Goal: Task Accomplishment & Management: Use online tool/utility

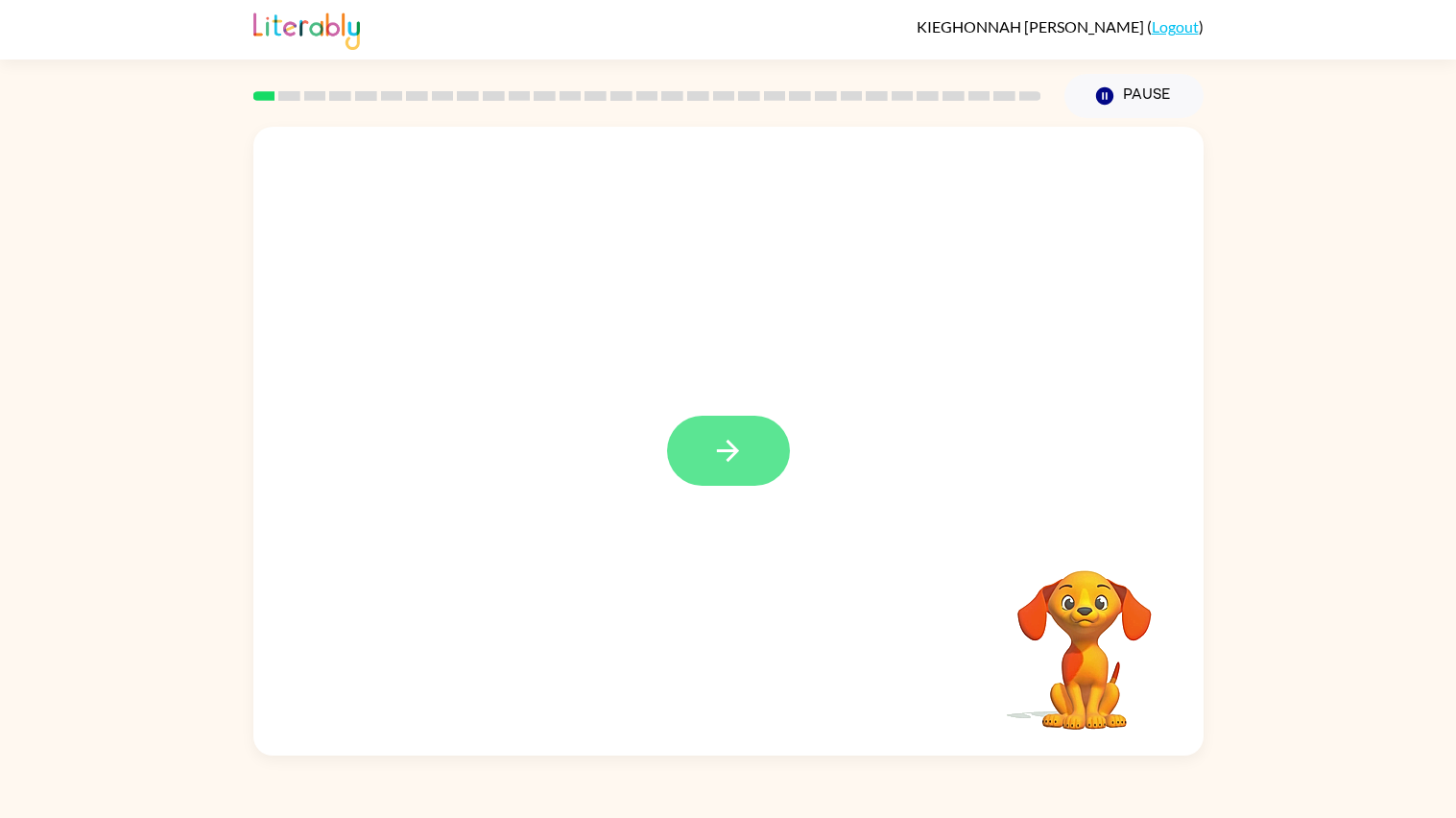
click at [697, 460] on button "button" at bounding box center [728, 451] width 123 height 70
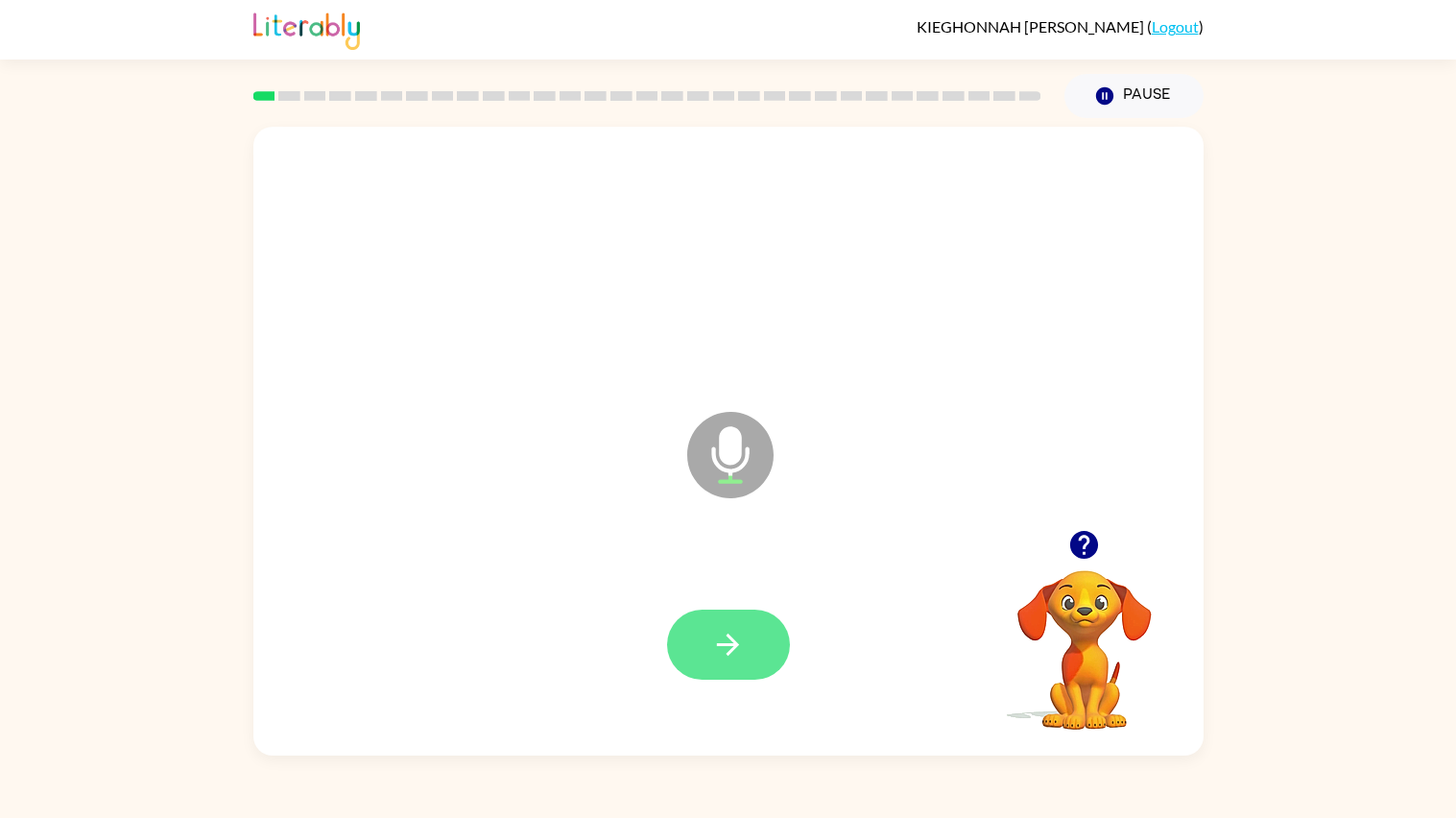
click at [761, 671] on button "button" at bounding box center [728, 644] width 123 height 70
click at [732, 662] on icon "button" at bounding box center [728, 645] width 34 height 34
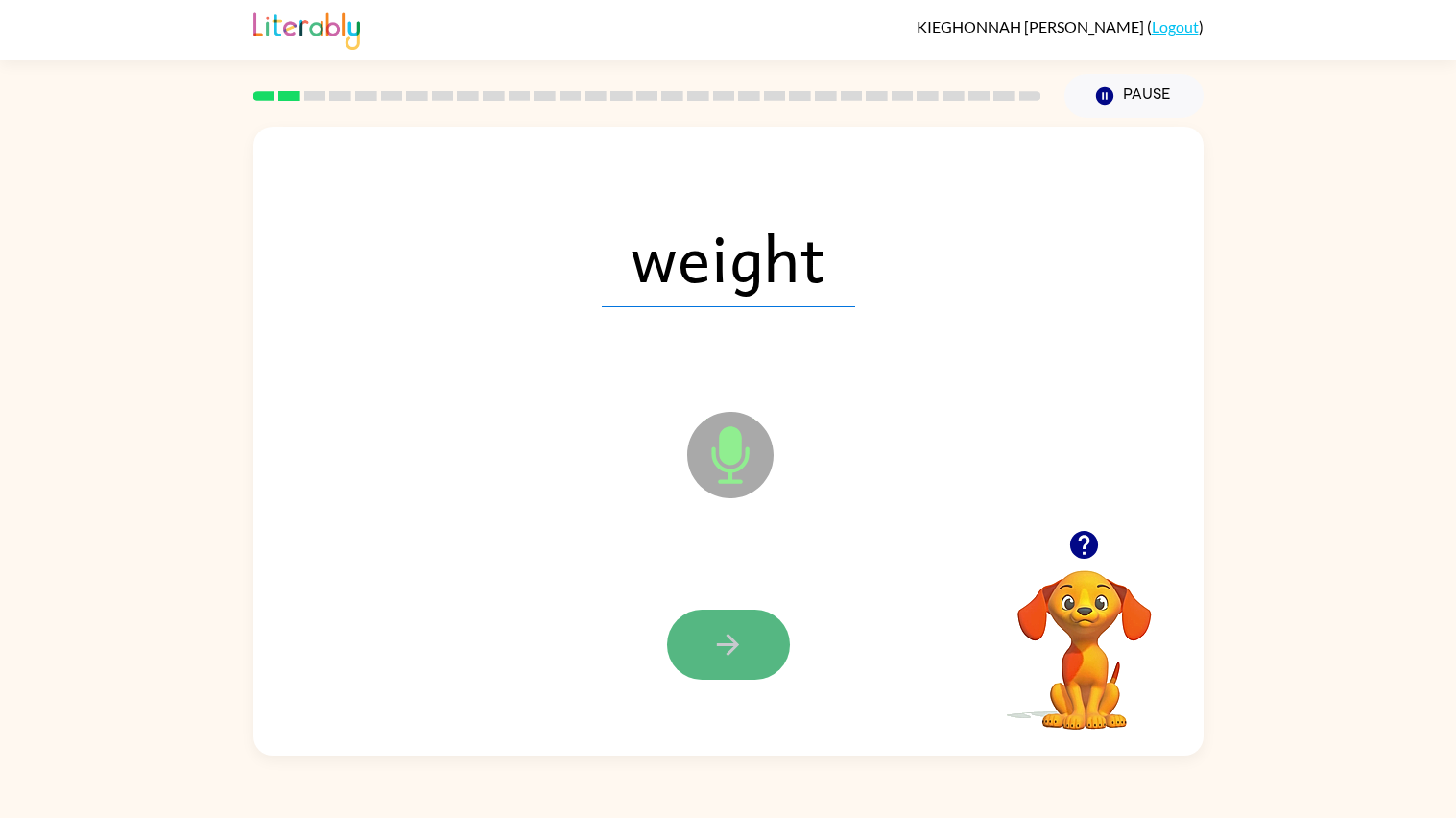
click at [755, 661] on button "button" at bounding box center [728, 644] width 123 height 70
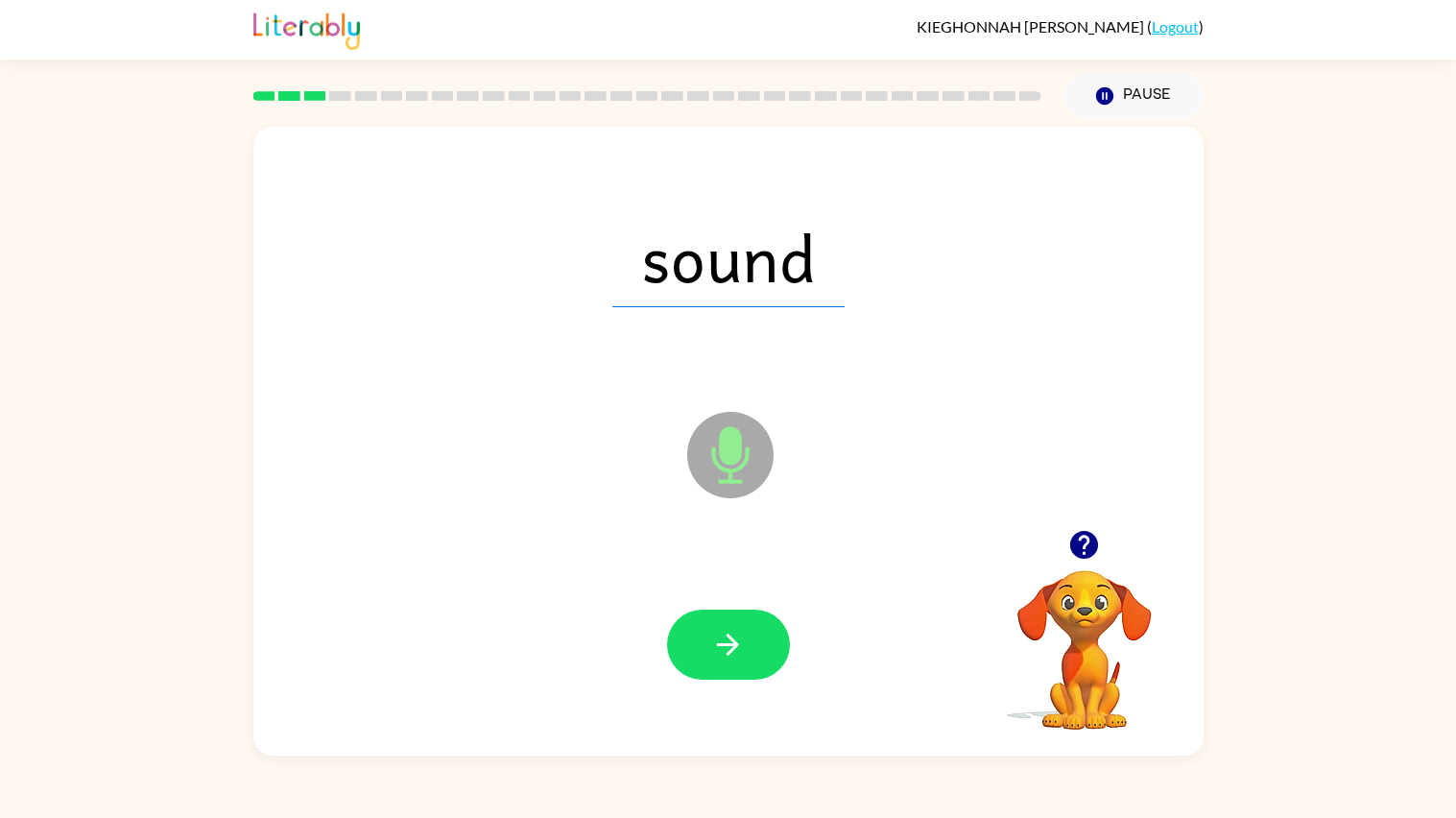
click at [755, 661] on button "button" at bounding box center [728, 644] width 123 height 70
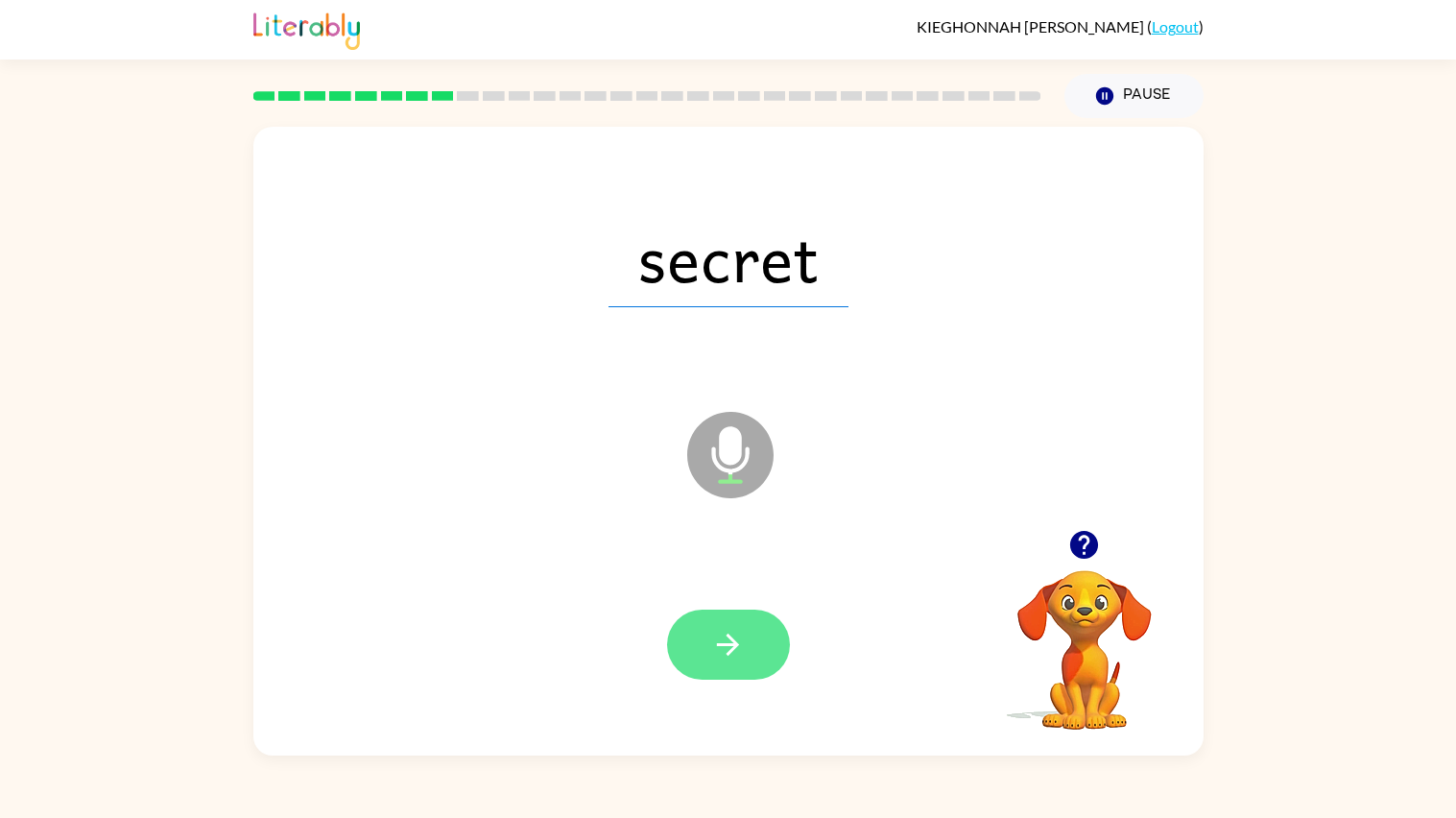
click at [755, 662] on button "button" at bounding box center [728, 644] width 123 height 70
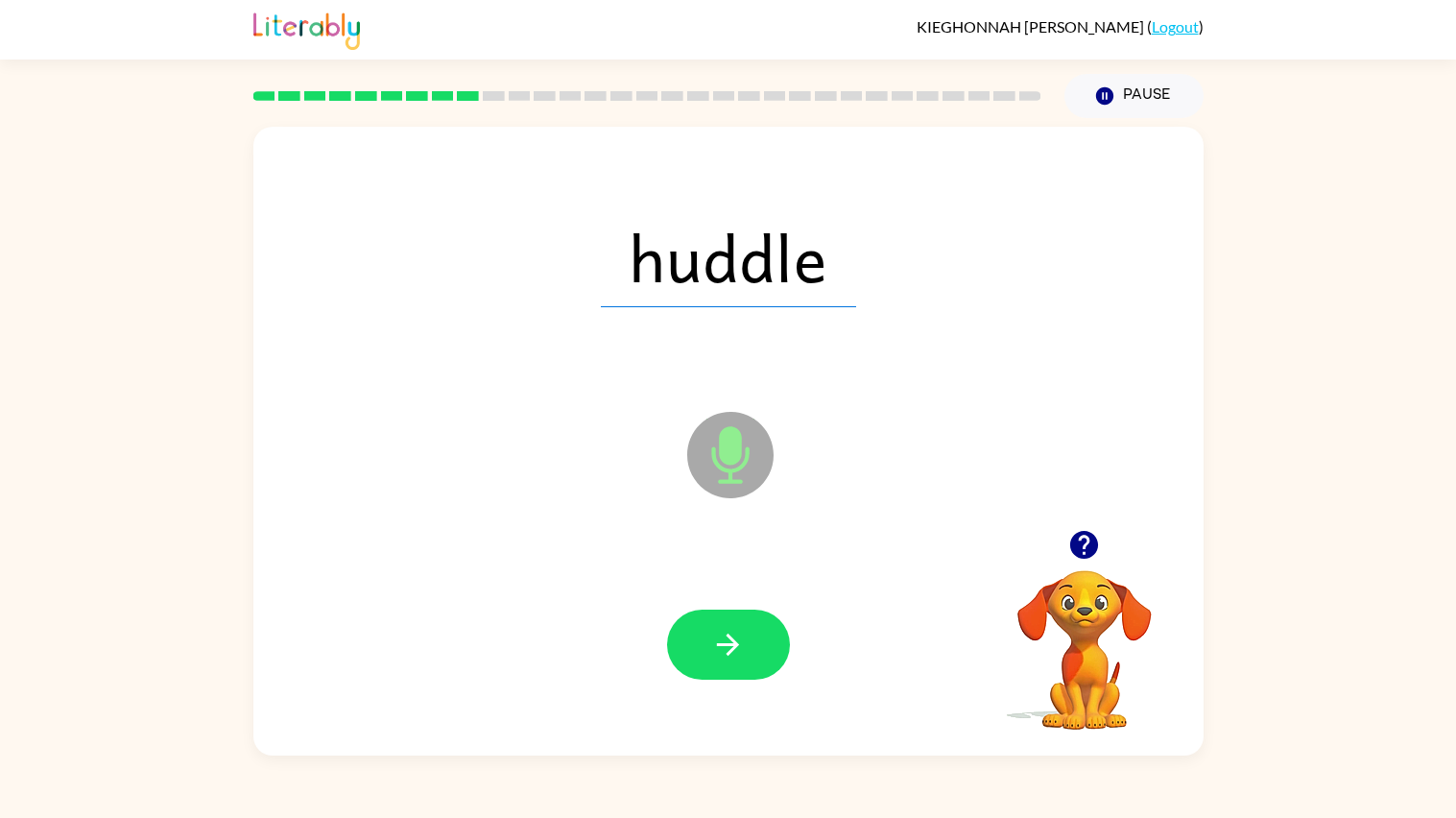
click at [755, 662] on button "button" at bounding box center [728, 644] width 123 height 70
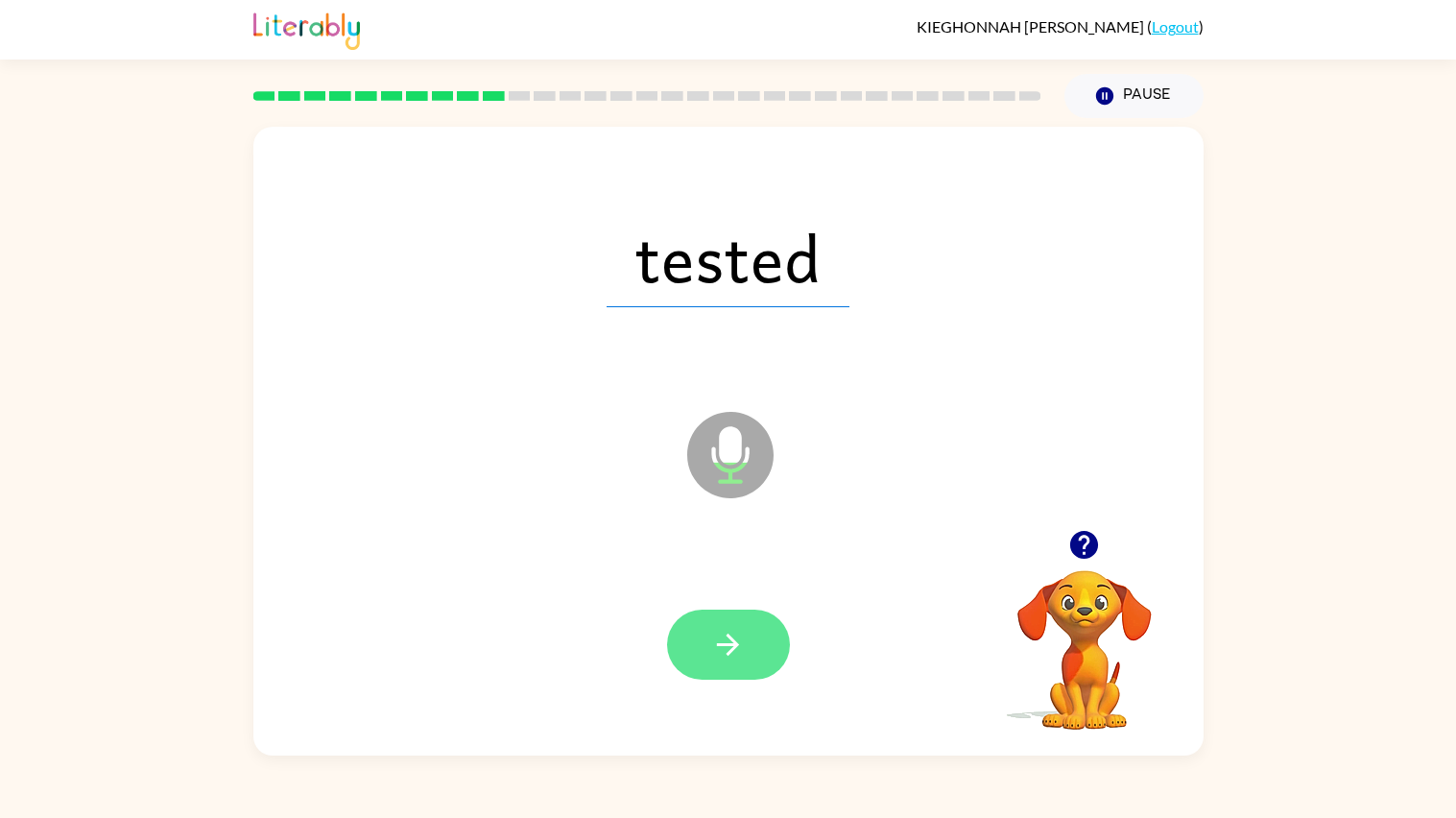
click at [756, 662] on button "button" at bounding box center [728, 644] width 123 height 70
click at [754, 660] on button "button" at bounding box center [728, 644] width 123 height 70
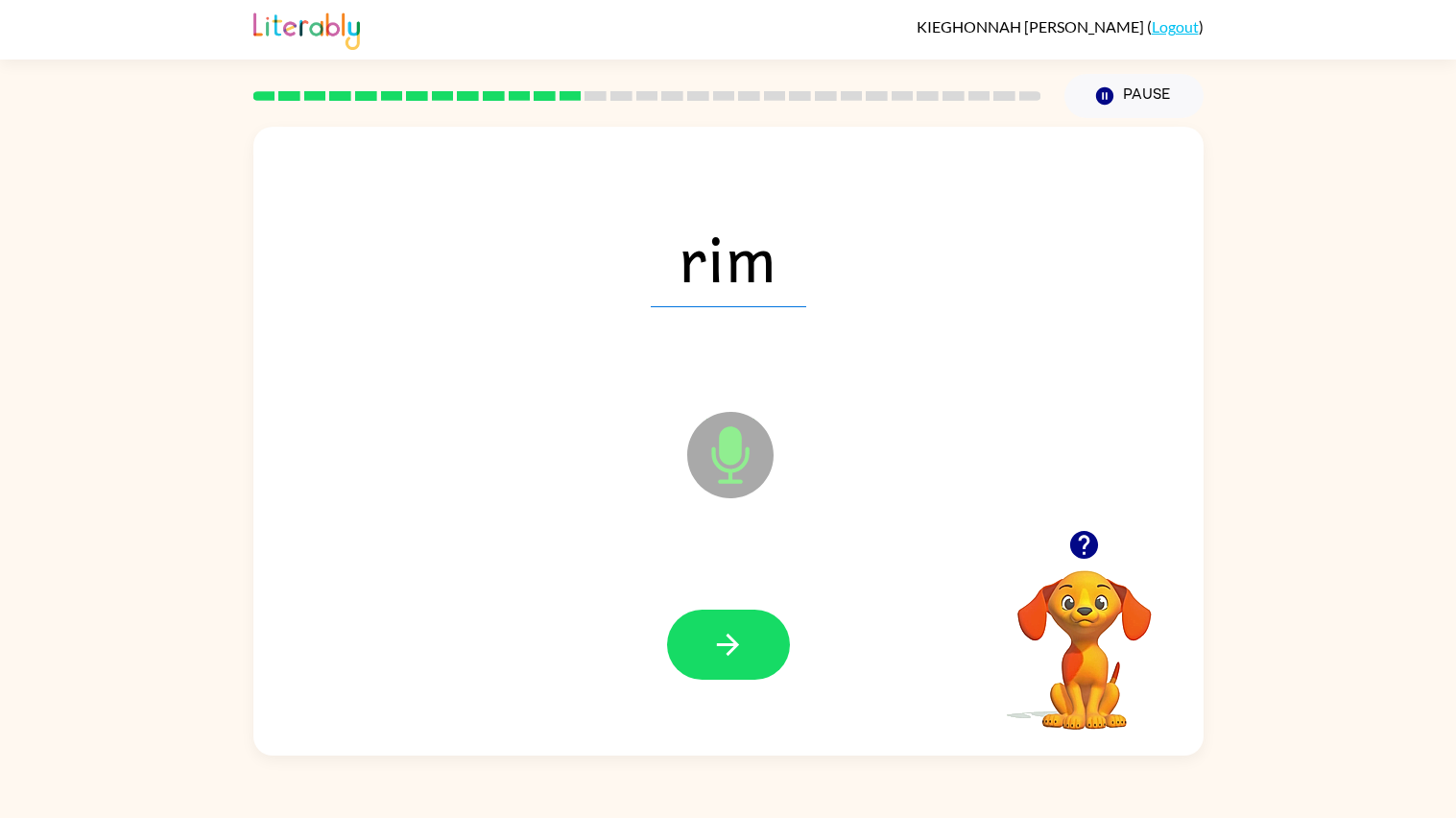
click at [754, 660] on button "button" at bounding box center [728, 644] width 123 height 70
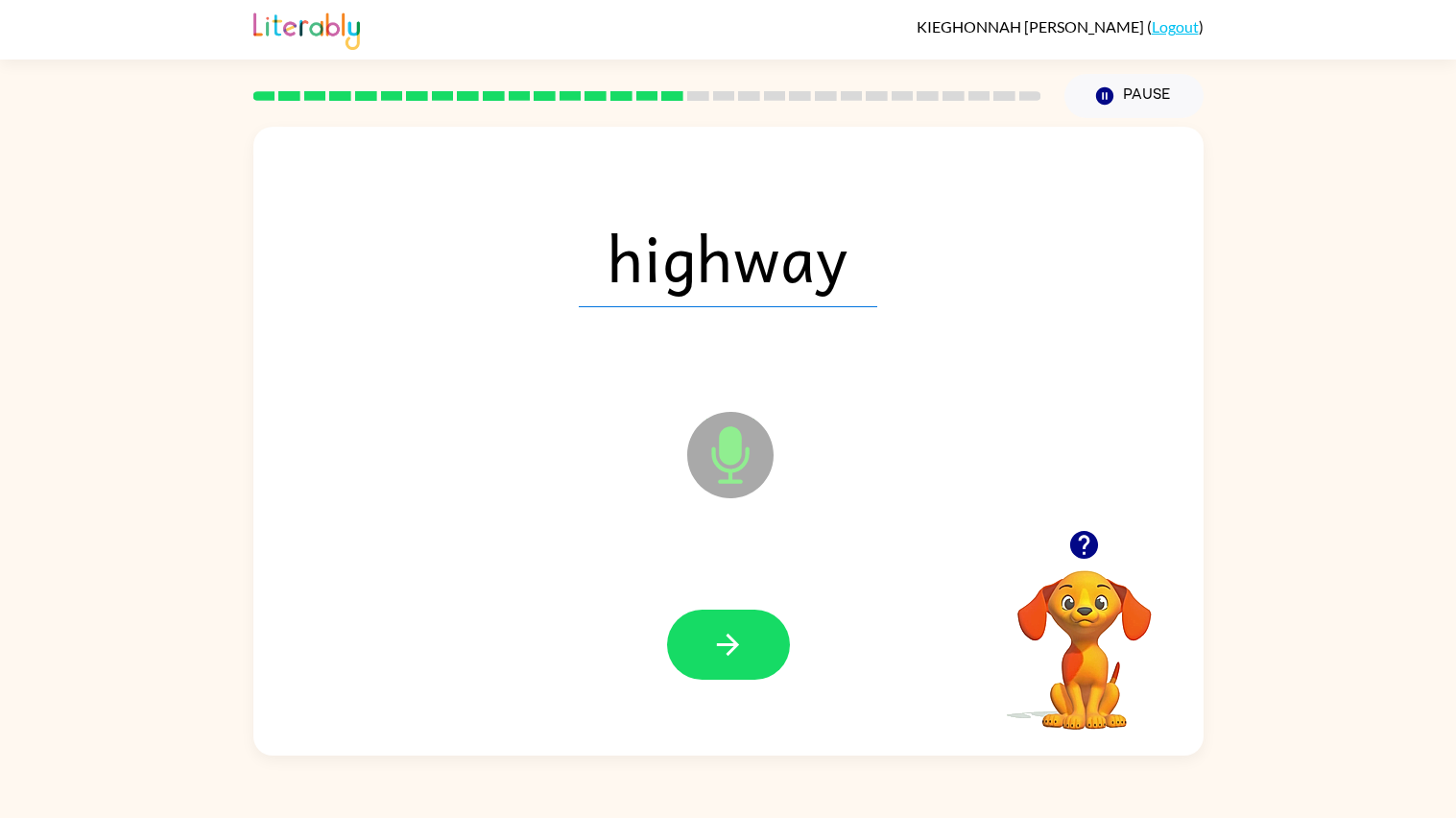
click at [754, 660] on button "button" at bounding box center [728, 644] width 123 height 70
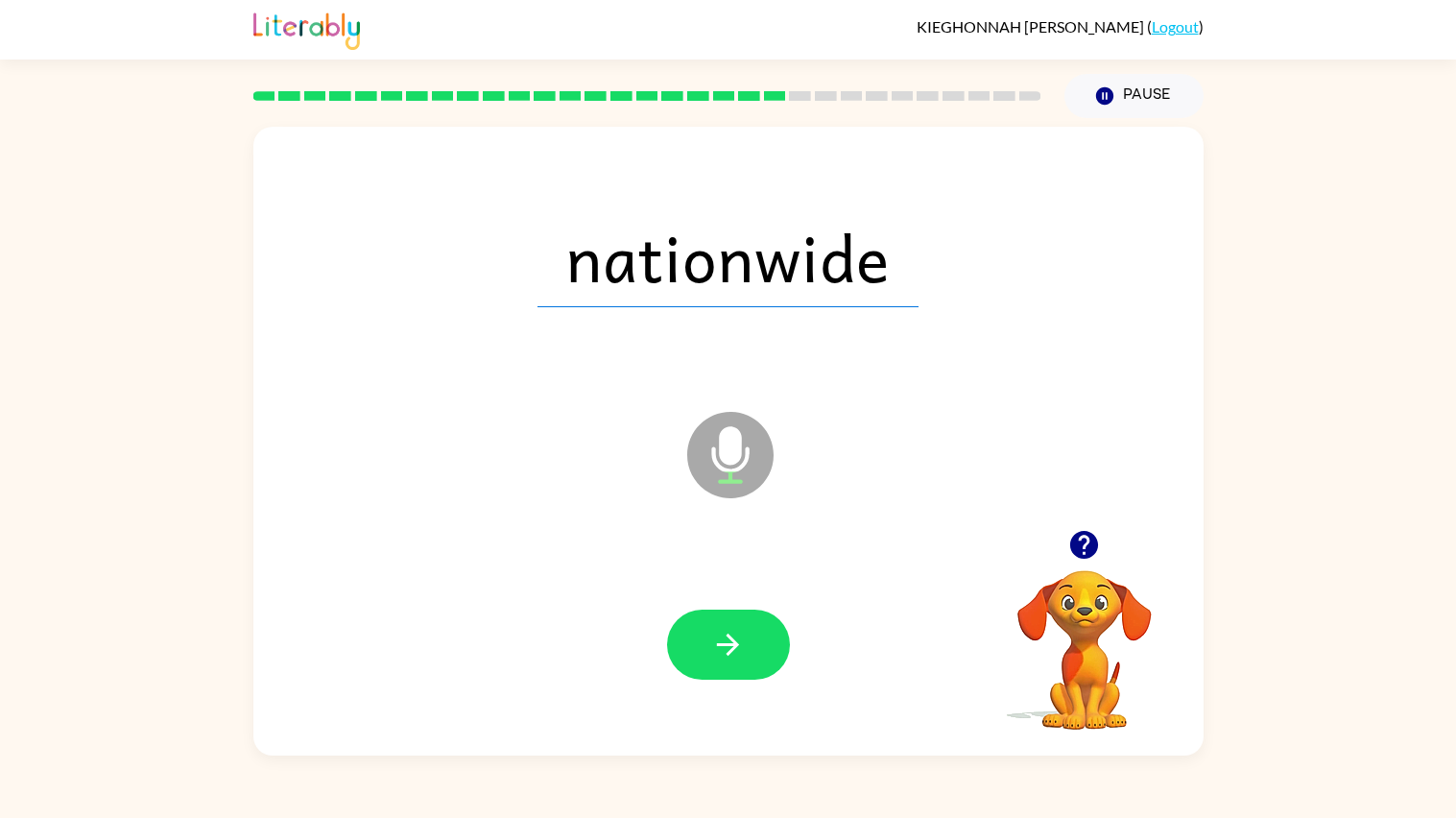
click at [754, 660] on button "button" at bounding box center [728, 644] width 123 height 70
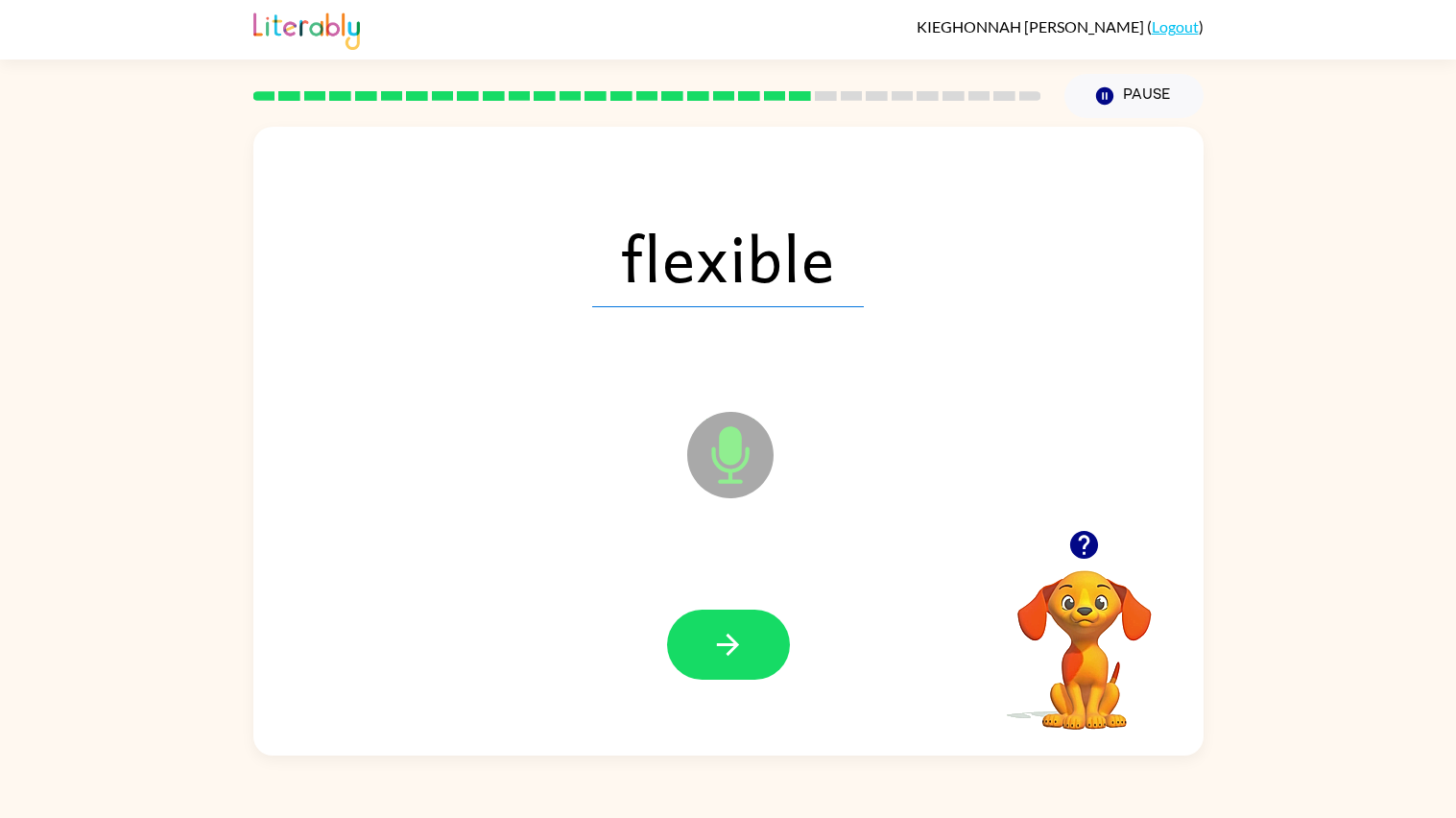
click at [754, 660] on button "button" at bounding box center [728, 644] width 123 height 70
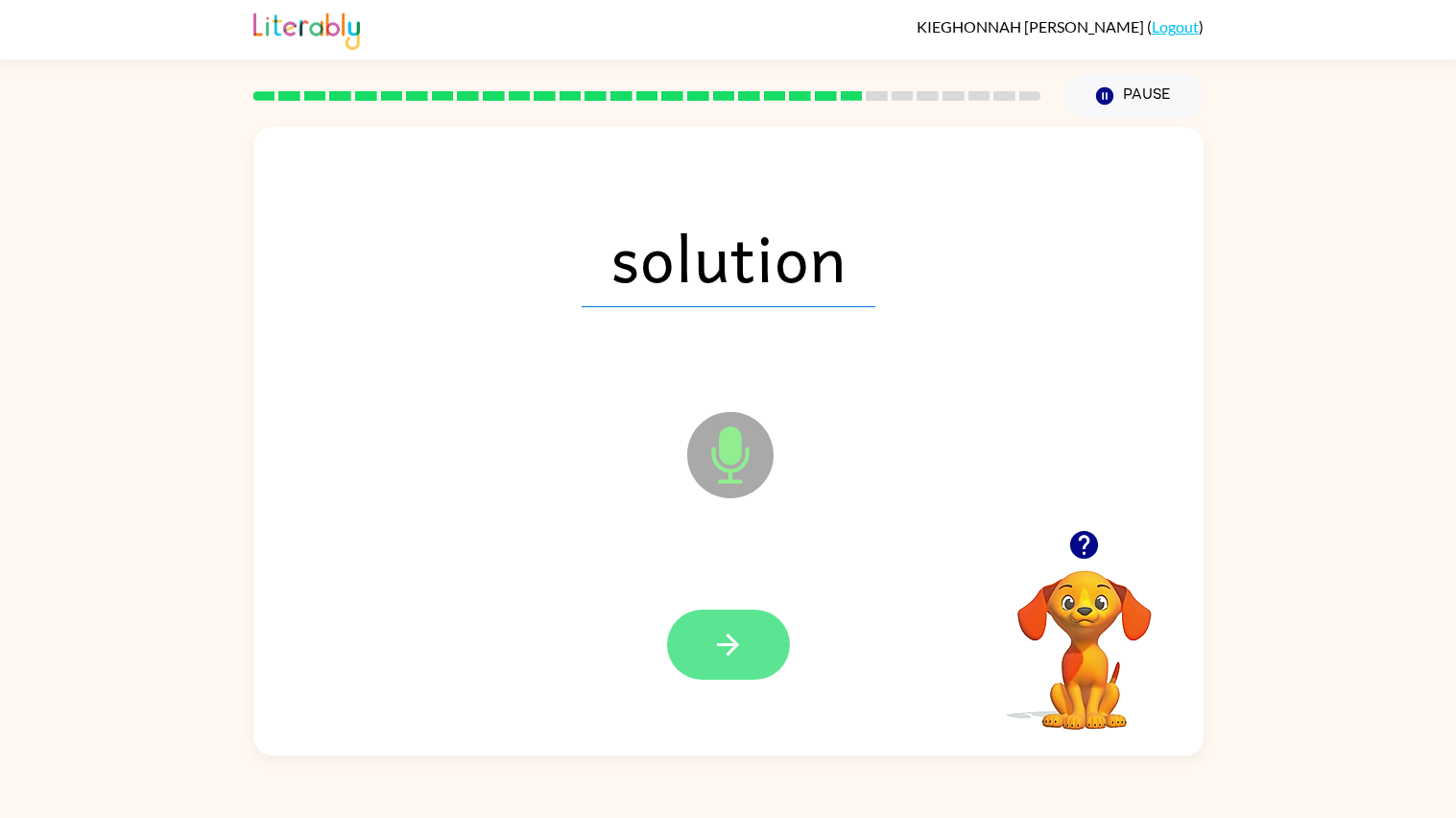
click at [734, 665] on button "button" at bounding box center [728, 644] width 123 height 70
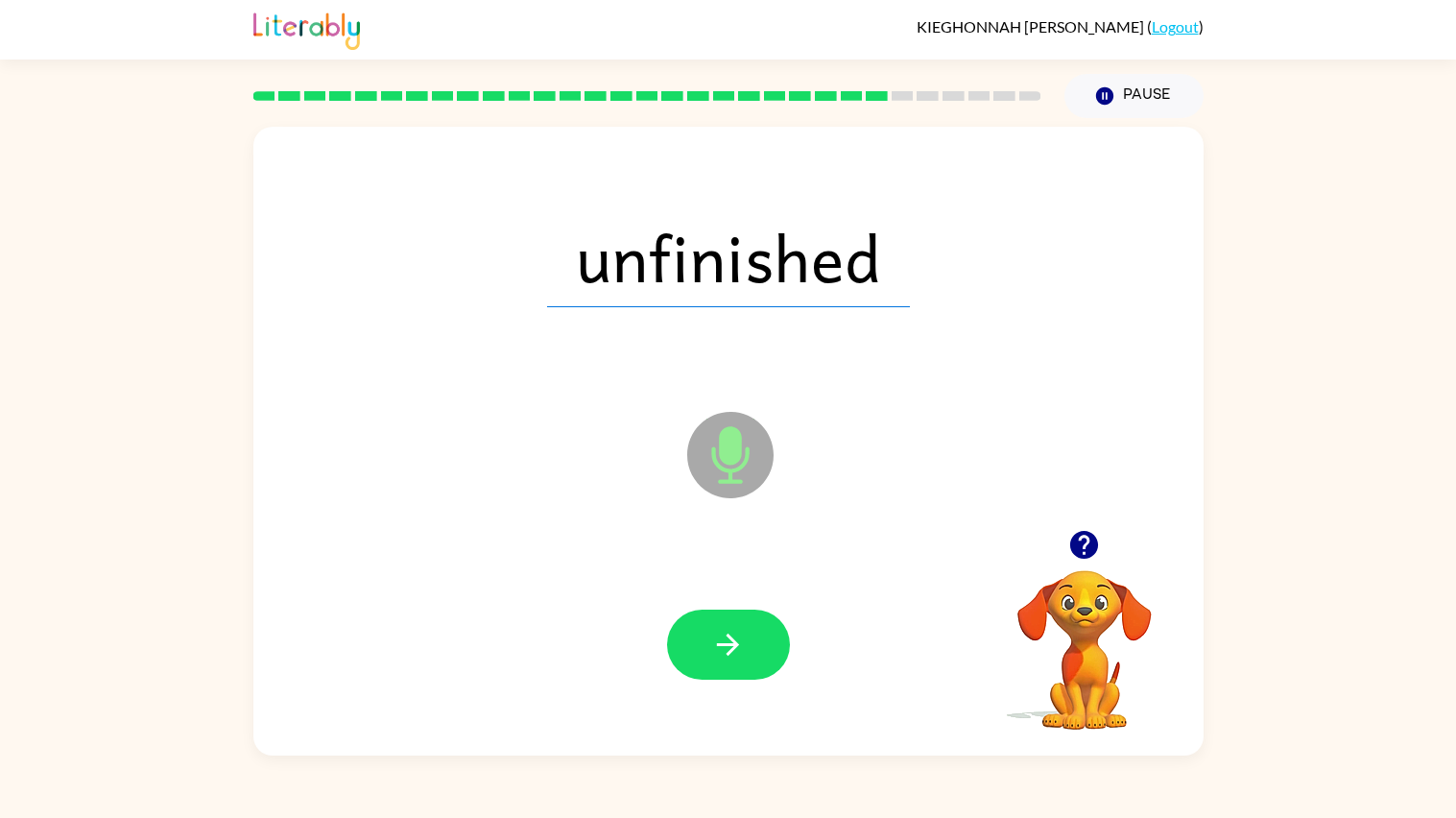
click at [734, 665] on button "button" at bounding box center [728, 644] width 123 height 70
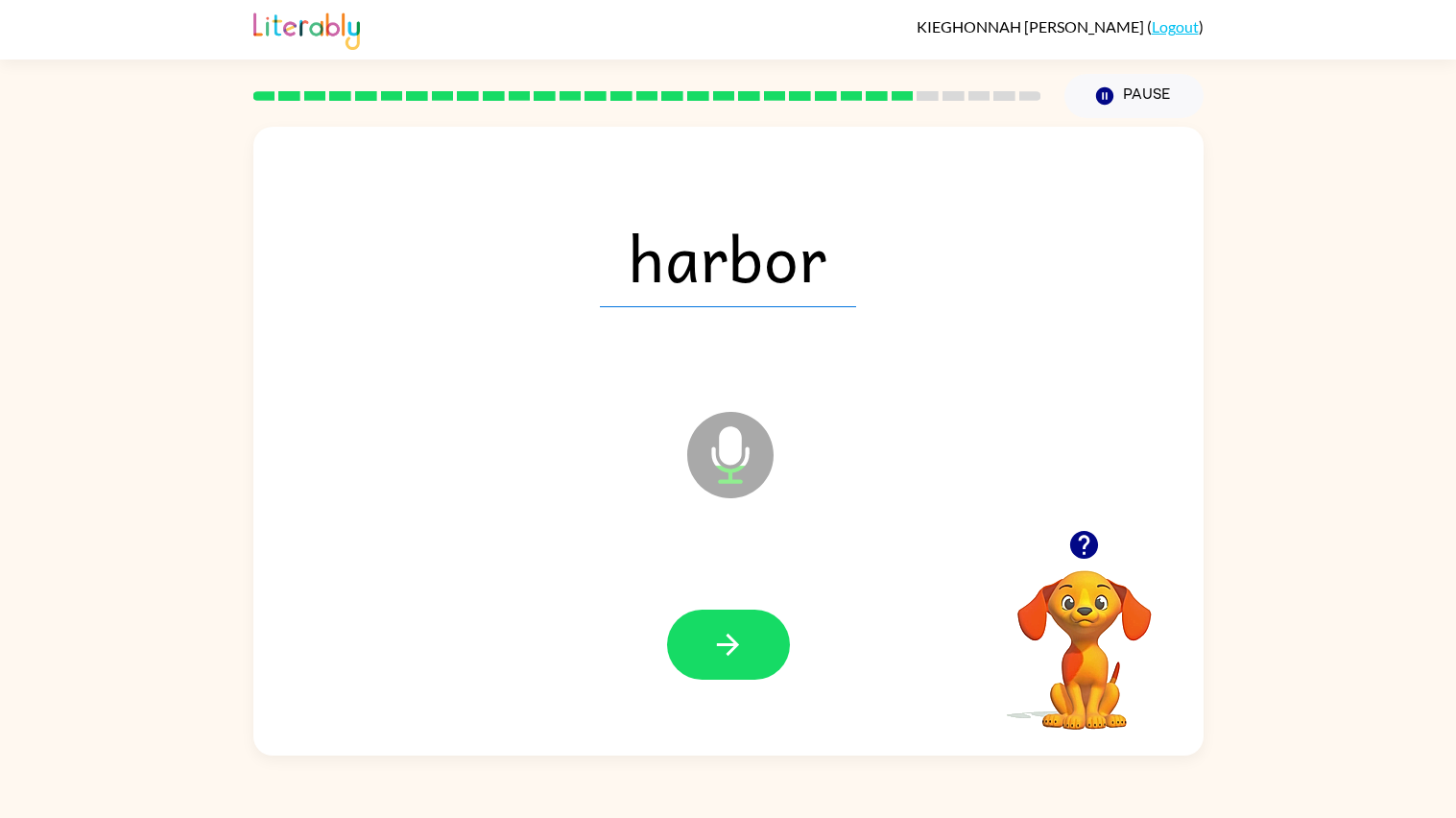
click at [734, 665] on button "button" at bounding box center [728, 644] width 123 height 70
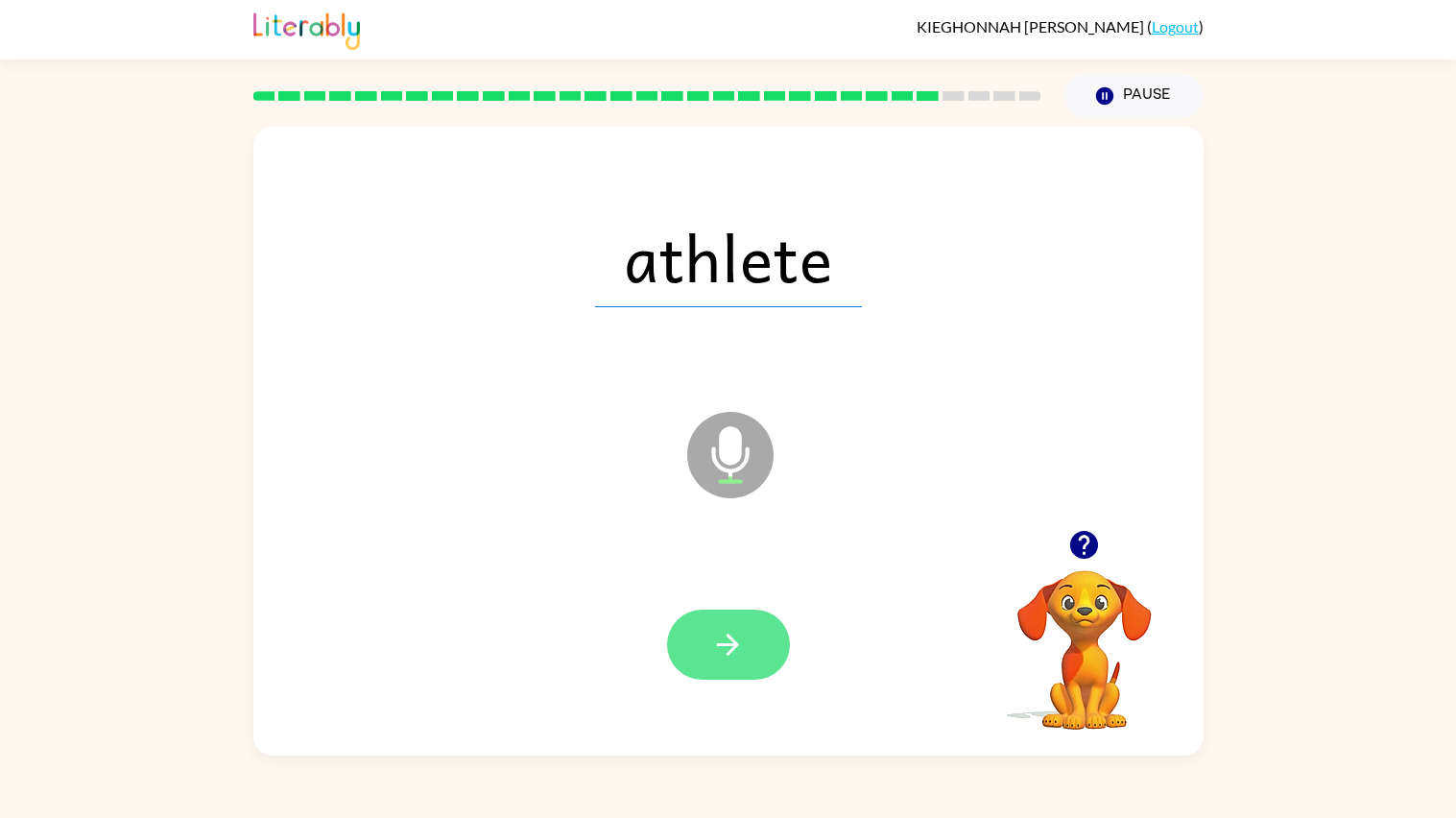
click at [737, 666] on button "button" at bounding box center [728, 644] width 123 height 70
click at [726, 638] on icon "button" at bounding box center [728, 645] width 34 height 34
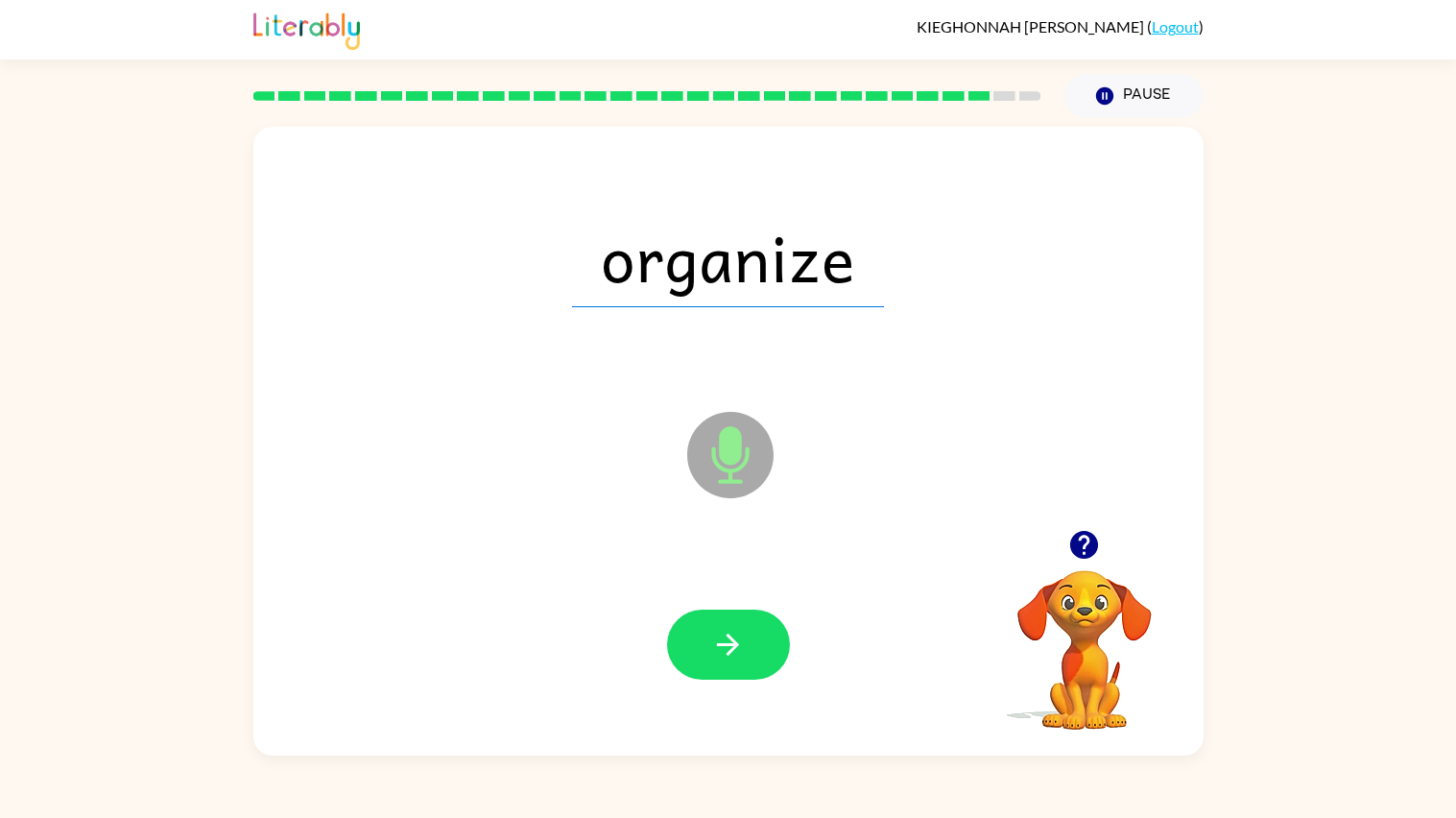
click at [726, 638] on icon "button" at bounding box center [728, 645] width 34 height 34
